Goal: Task Accomplishment & Management: Complete application form

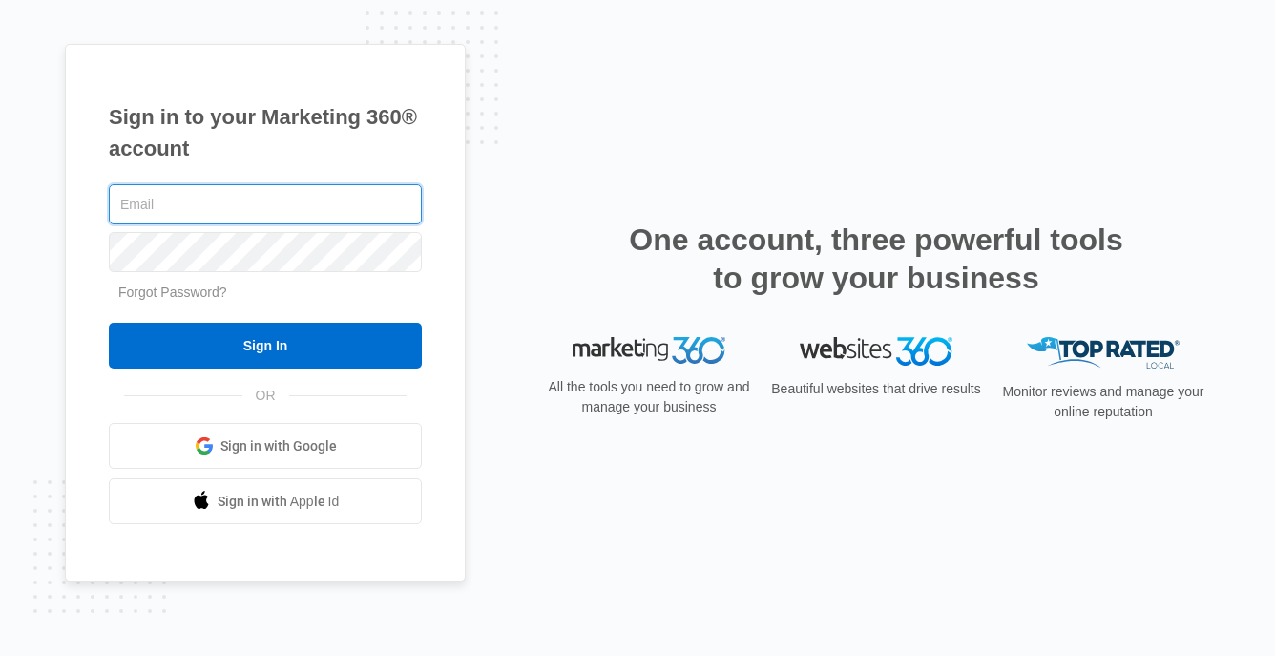
type input "saissprouts@gmail.com"
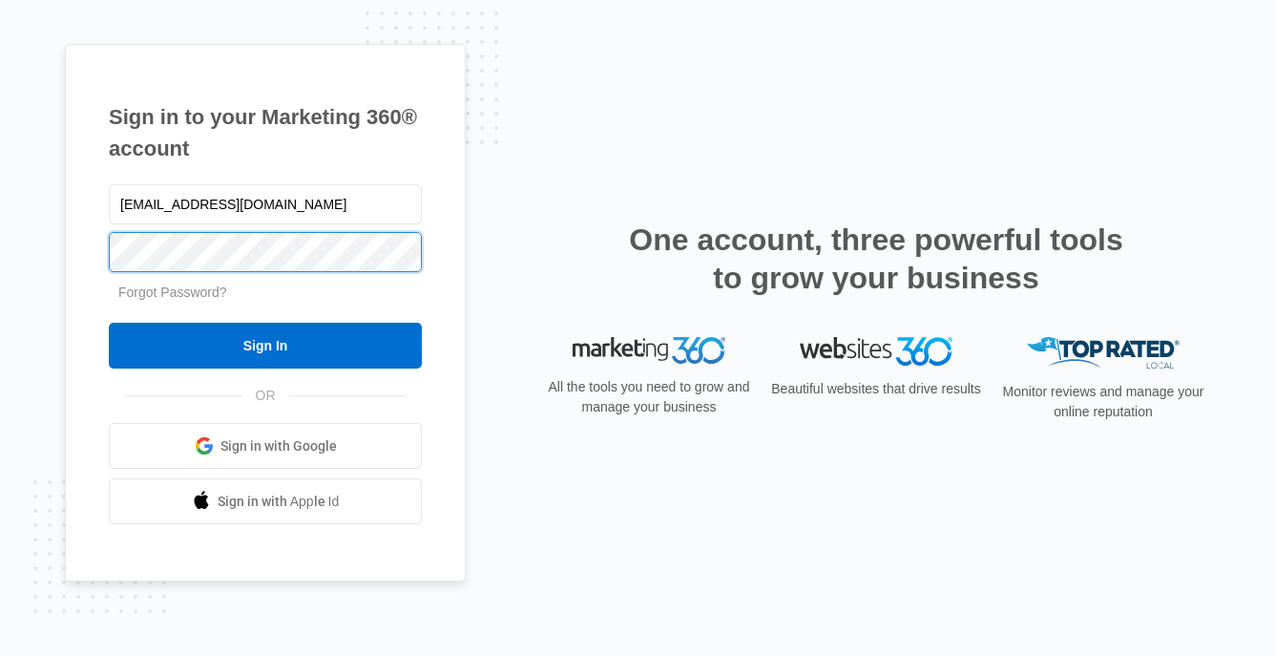
click at [265, 345] on input "Sign In" at bounding box center [265, 346] width 313 height 46
